Goal: Check status: Check status

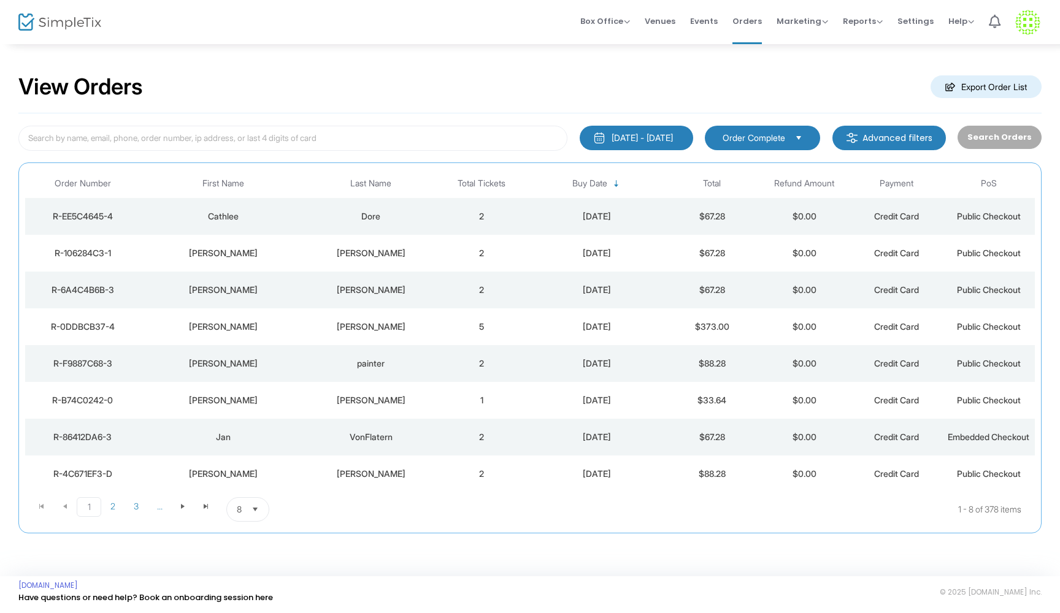
click at [420, 212] on div "Dore" at bounding box center [370, 216] width 123 height 12
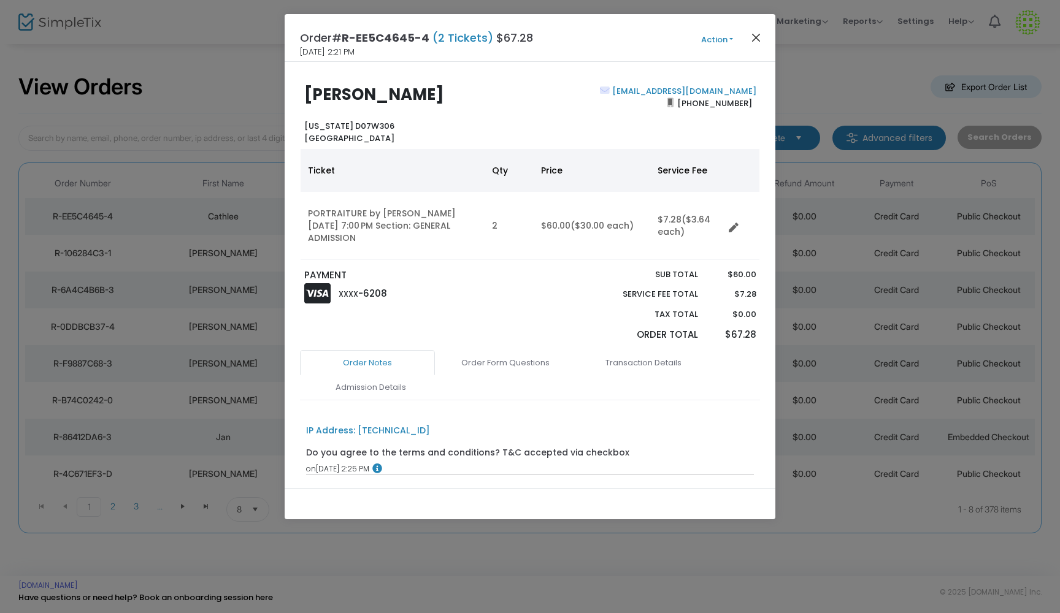
click at [754, 38] on button "Close" at bounding box center [756, 37] width 16 height 16
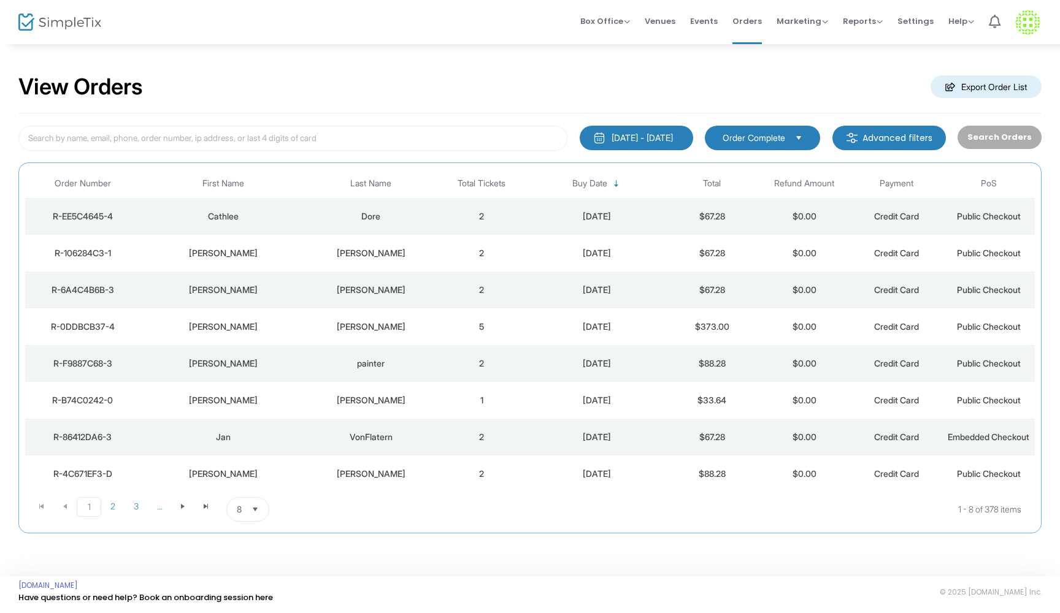
click at [450, 263] on td "2" at bounding box center [482, 253] width 92 height 37
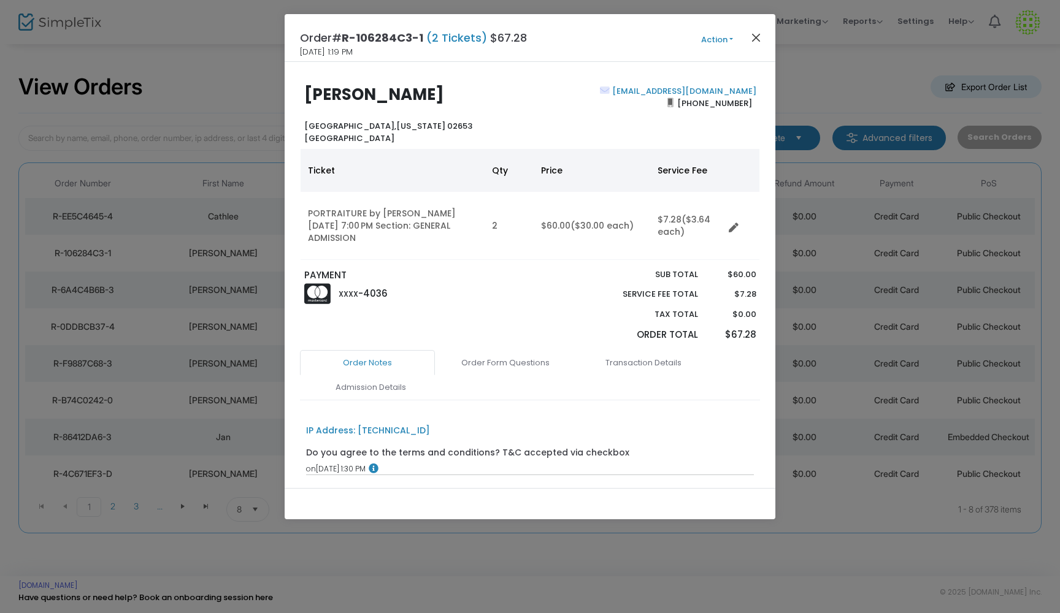
click at [755, 37] on button "Close" at bounding box center [756, 37] width 16 height 16
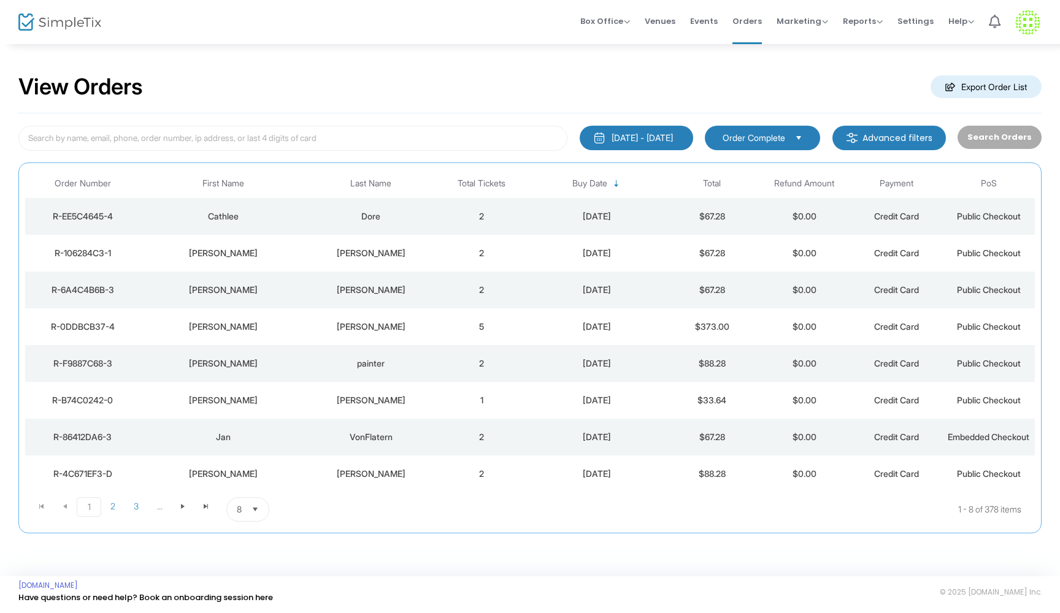
click at [418, 294] on div "[PERSON_NAME]" at bounding box center [370, 290] width 123 height 12
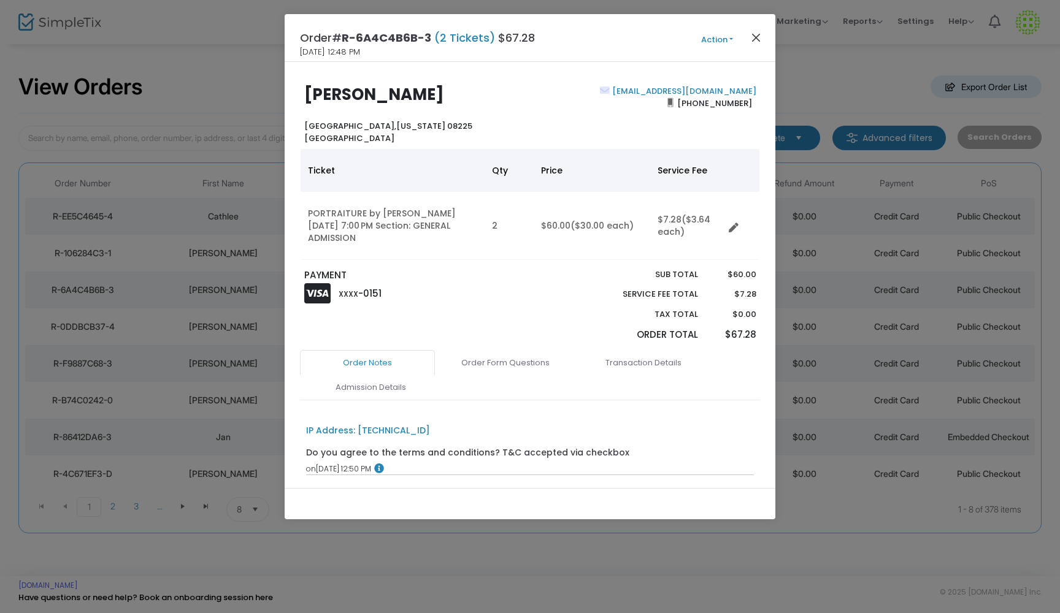
click at [756, 35] on button "Close" at bounding box center [756, 37] width 16 height 16
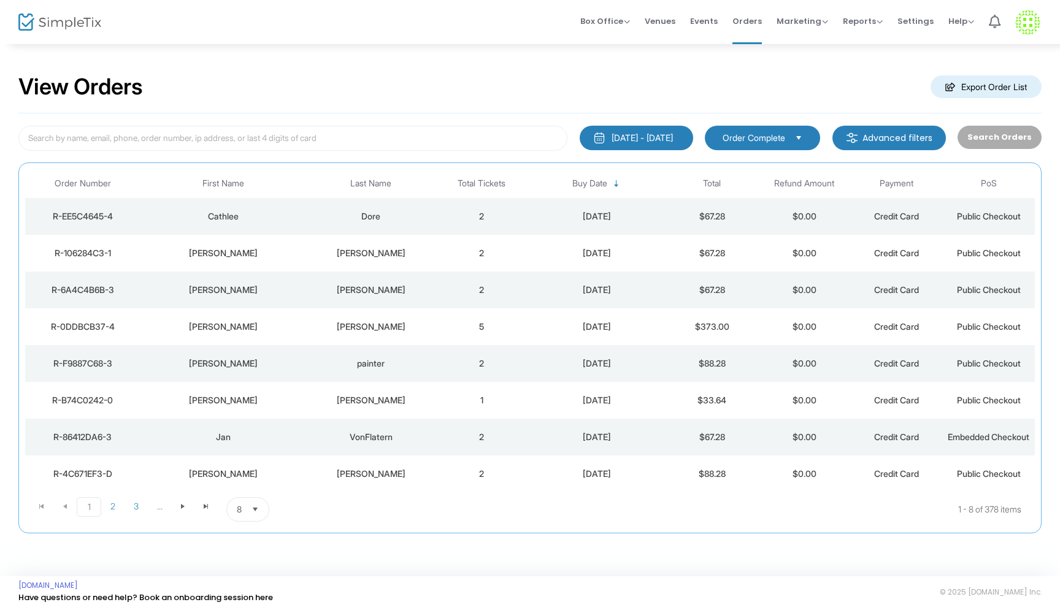
click at [445, 329] on td "5" at bounding box center [482, 327] width 92 height 37
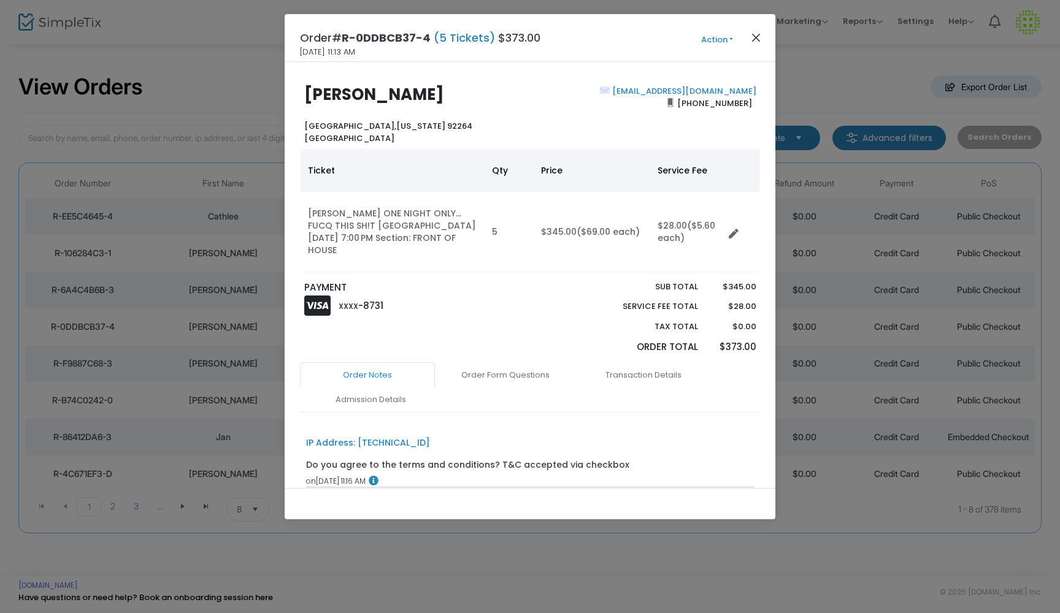
click at [755, 37] on button "Close" at bounding box center [756, 37] width 16 height 16
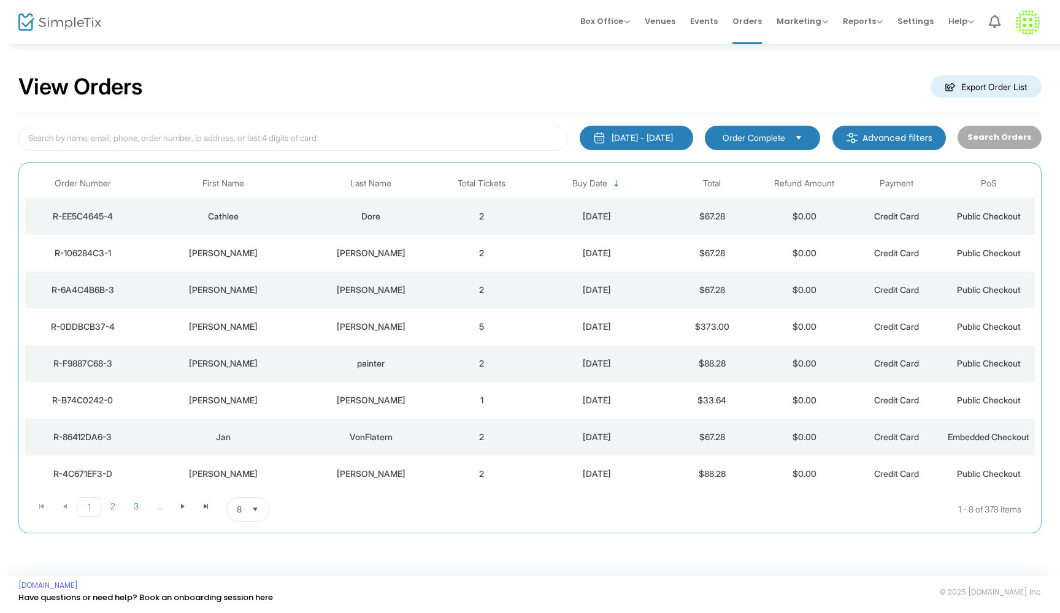
click at [436, 367] on td "2" at bounding box center [482, 363] width 92 height 37
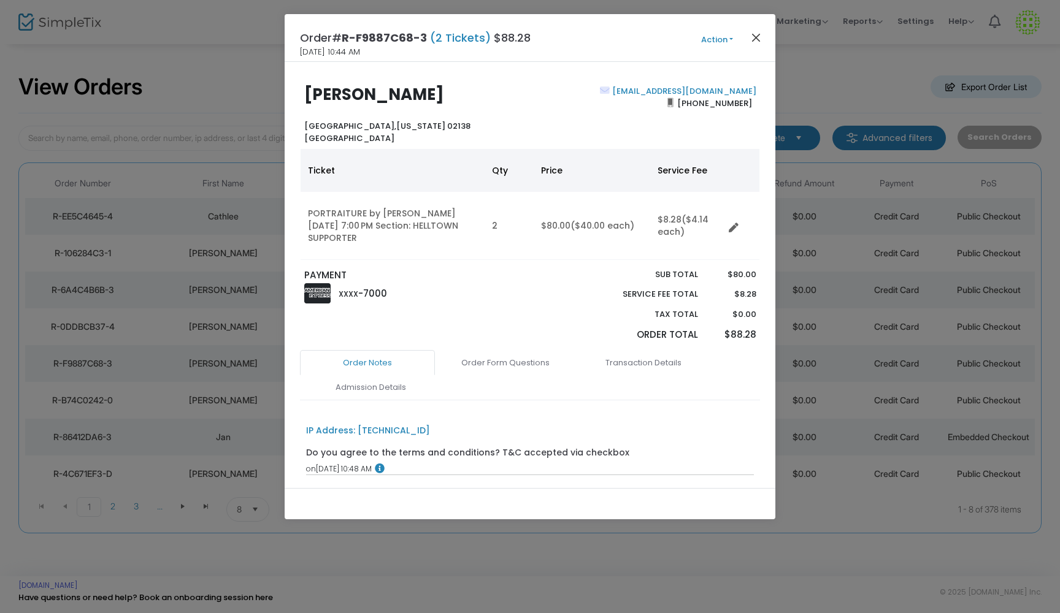
click at [751, 34] on button "Close" at bounding box center [756, 37] width 16 height 16
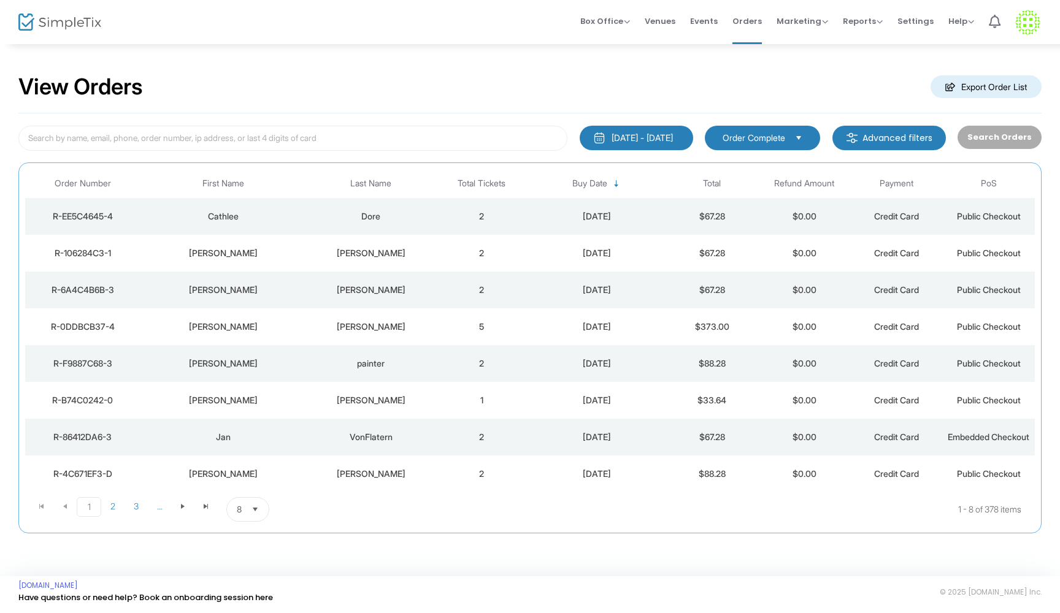
click at [450, 401] on td "1" at bounding box center [482, 400] width 92 height 37
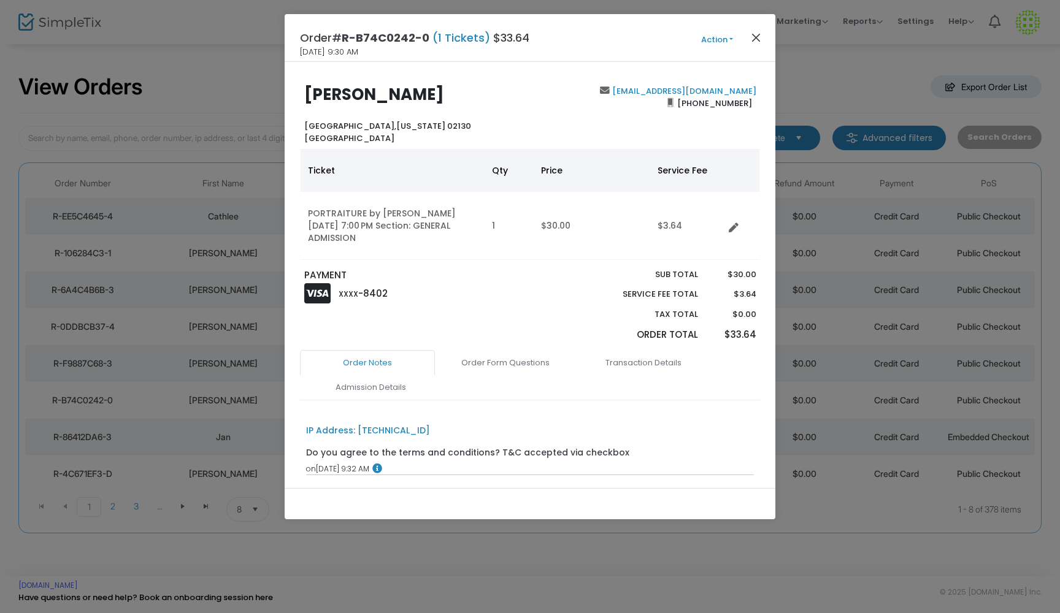
click at [756, 36] on button "Close" at bounding box center [756, 37] width 16 height 16
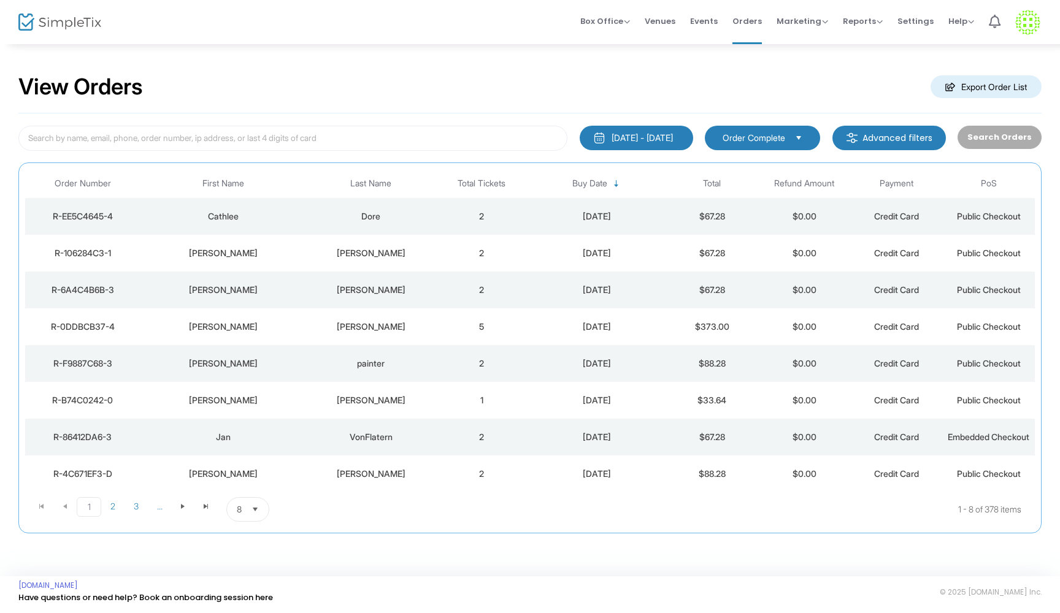
click at [426, 216] on div "Dore" at bounding box center [370, 216] width 123 height 12
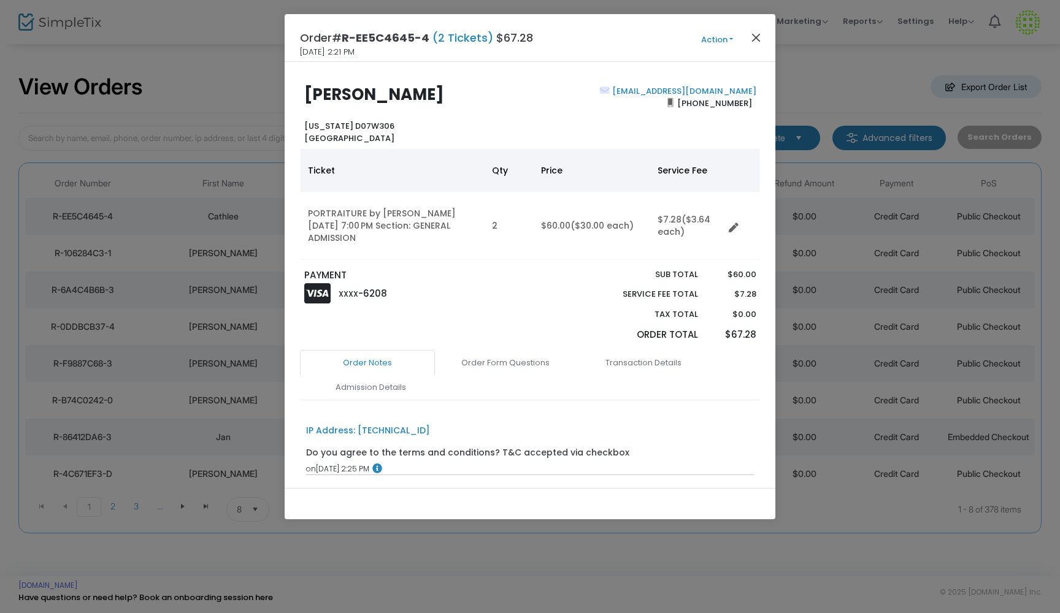
click at [756, 35] on button "Close" at bounding box center [756, 37] width 16 height 16
